Goal: Information Seeking & Learning: Learn about a topic

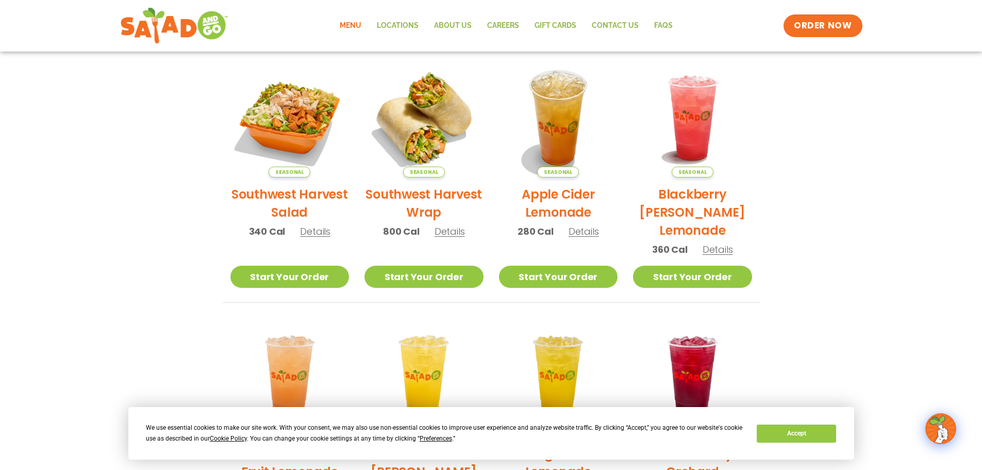
scroll to position [243, 0]
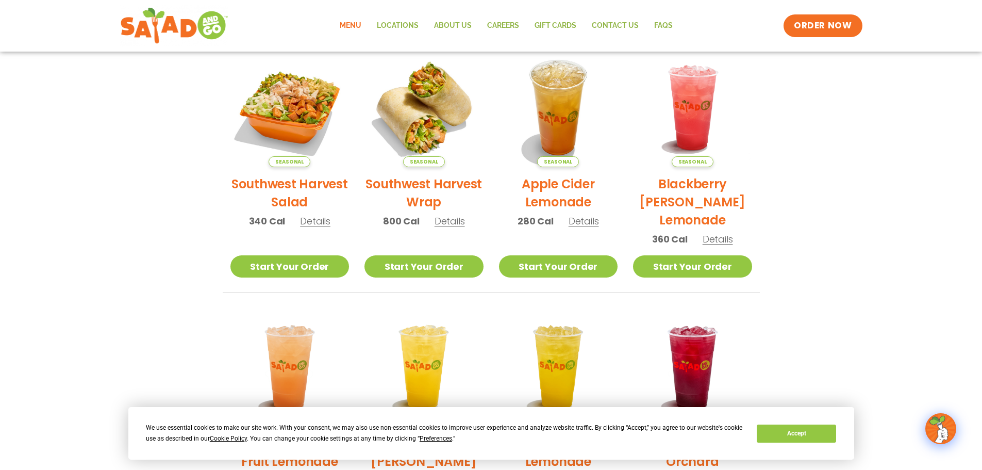
click at [324, 223] on span "Details" at bounding box center [315, 220] width 30 height 13
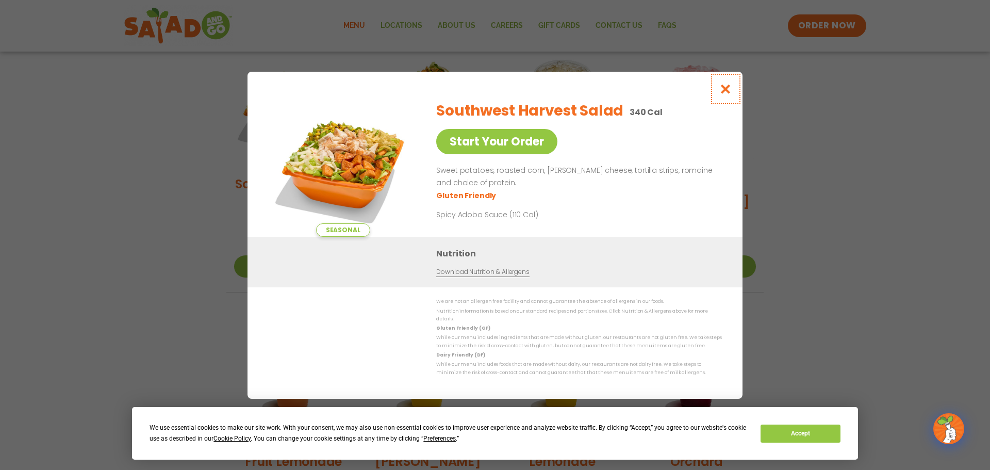
click at [726, 91] on icon "Close modal" at bounding box center [725, 89] width 13 height 11
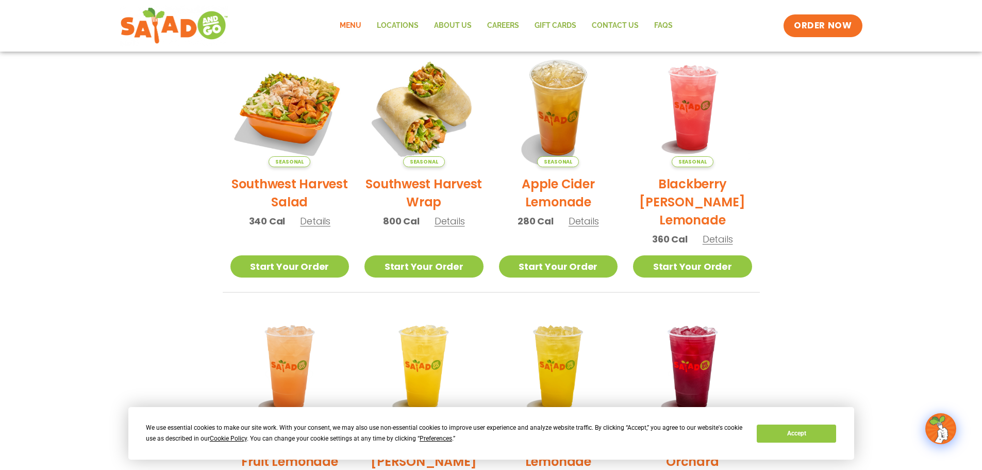
click at [355, 26] on link "Menu" at bounding box center [350, 26] width 37 height 24
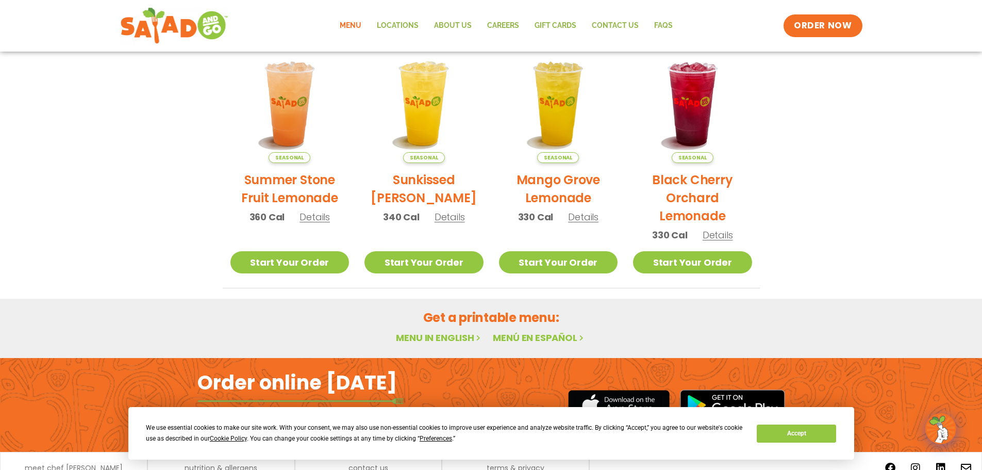
scroll to position [553, 0]
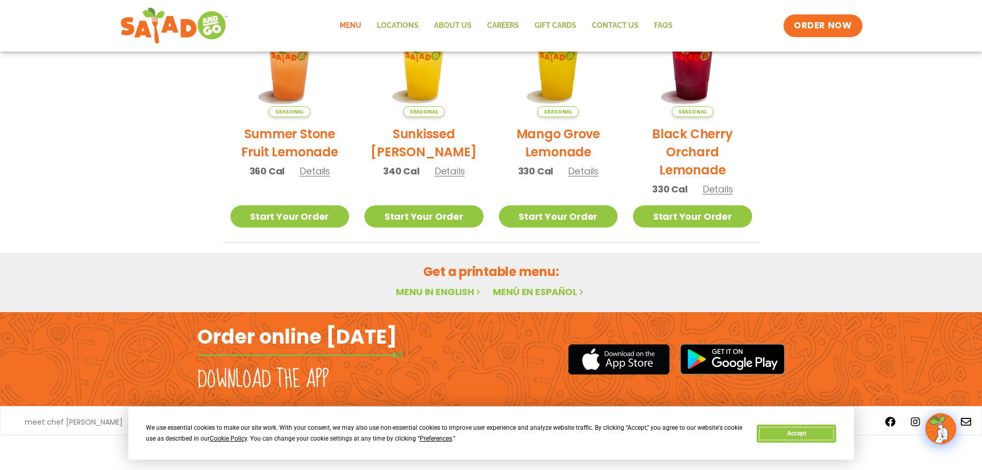
click at [809, 438] on button "Accept" at bounding box center [796, 433] width 79 height 18
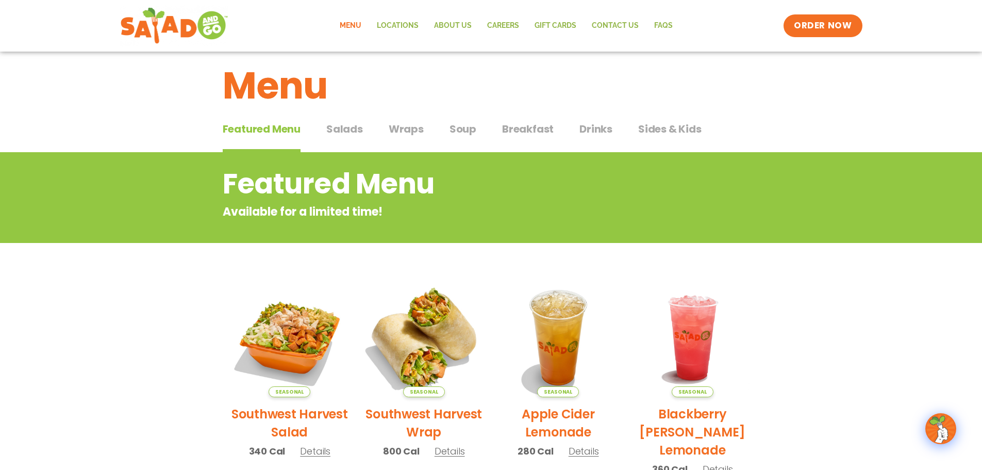
scroll to position [0, 0]
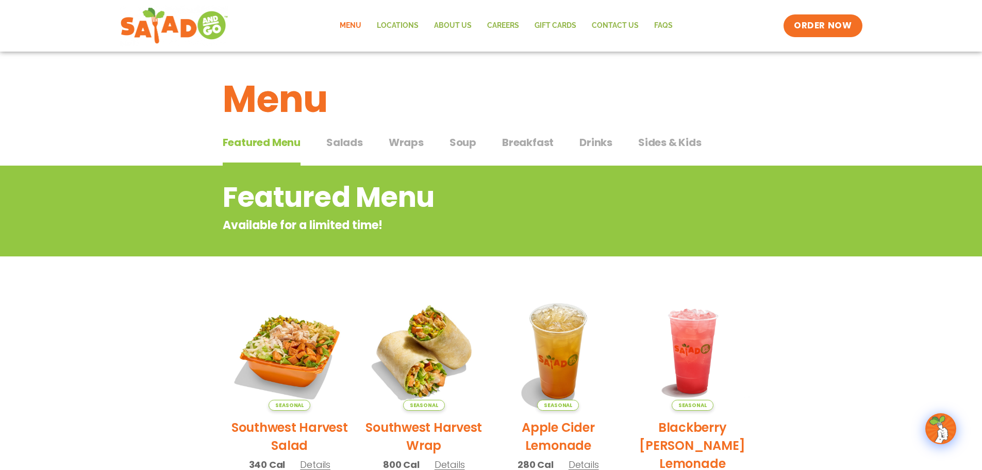
click at [346, 145] on span "Salads" at bounding box center [344, 142] width 37 height 15
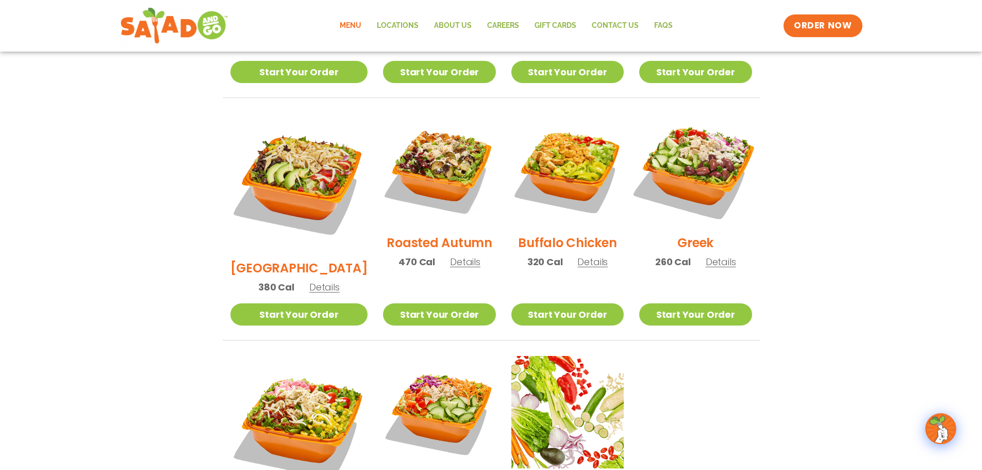
scroll to position [464, 0]
